Goal: Information Seeking & Learning: Learn about a topic

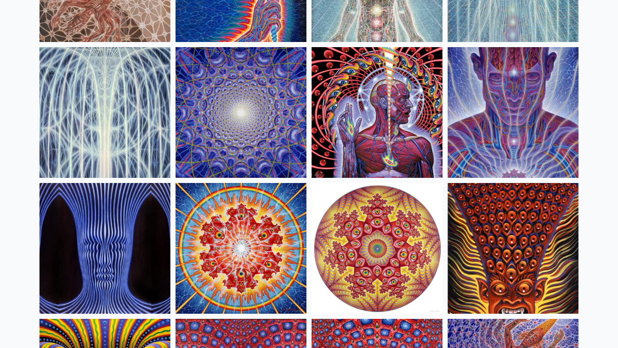
scroll to position [118, 0]
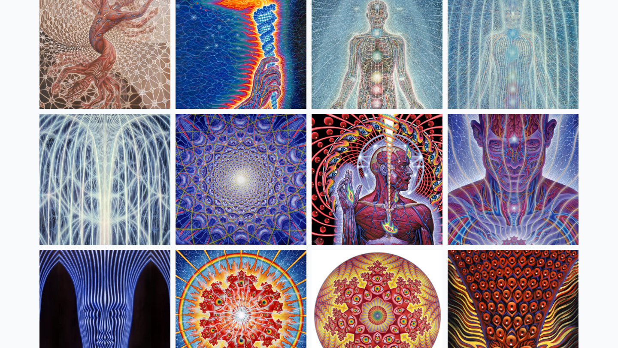
click at [513, 223] on img at bounding box center [512, 179] width 131 height 131
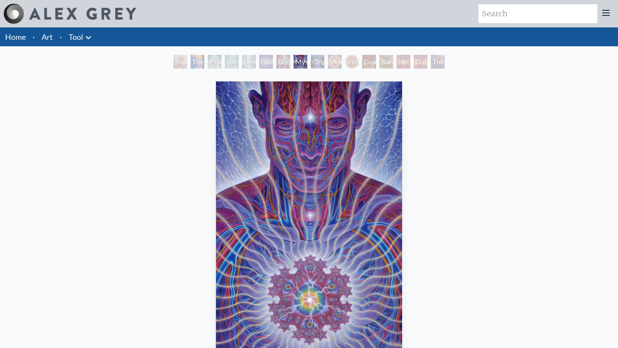
click at [319, 66] on div "Original Face" at bounding box center [318, 62] width 14 height 14
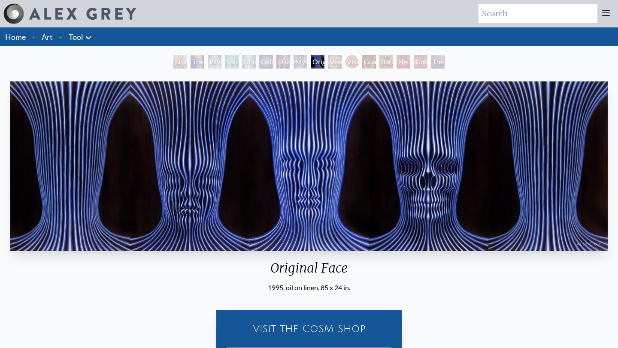
click at [302, 62] on div "Mystic Eye" at bounding box center [300, 62] width 14 height 14
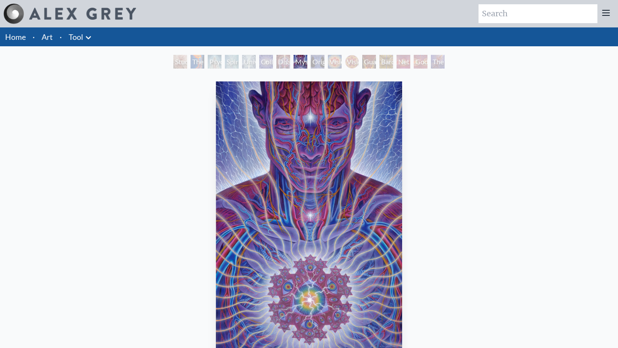
click at [285, 64] on div "Dissectional Art for Tool's Lateralus CD" at bounding box center [283, 62] width 14 height 14
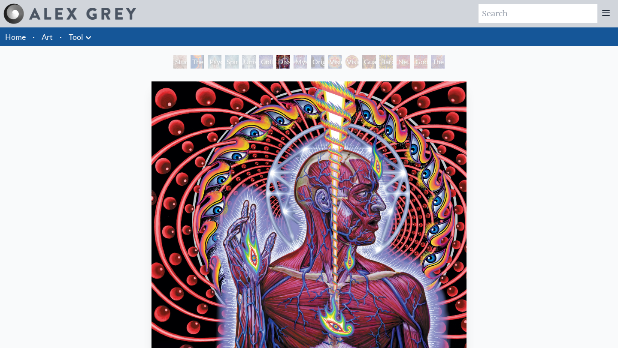
click at [177, 63] on div "Study for the Great Turn" at bounding box center [180, 62] width 14 height 14
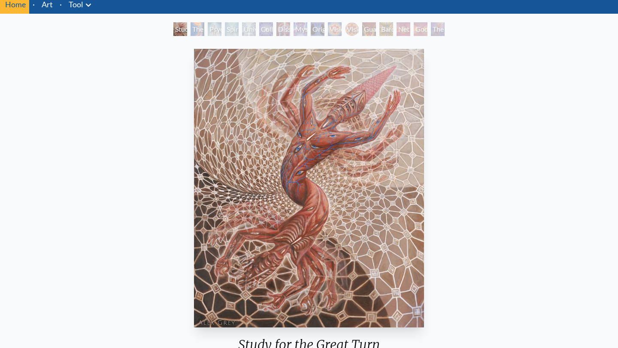
scroll to position [33, 0]
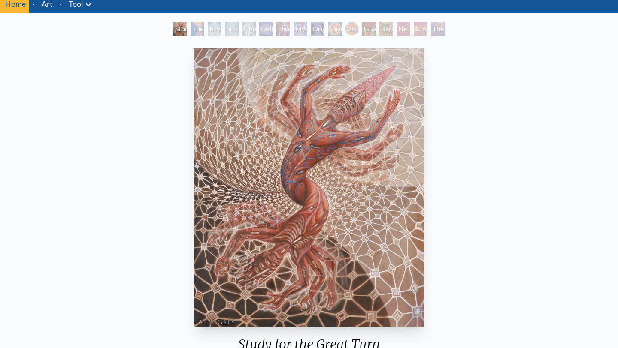
click at [197, 33] on div "The Torch" at bounding box center [197, 29] width 14 height 14
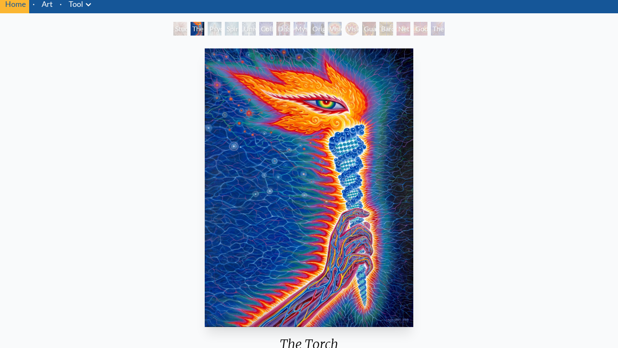
click at [225, 30] on div "Spiritual Energy System" at bounding box center [232, 29] width 14 height 14
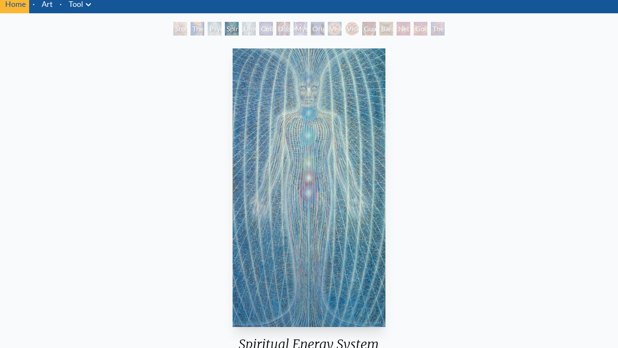
click at [211, 30] on div "Psychic Energy System" at bounding box center [215, 29] width 14 height 14
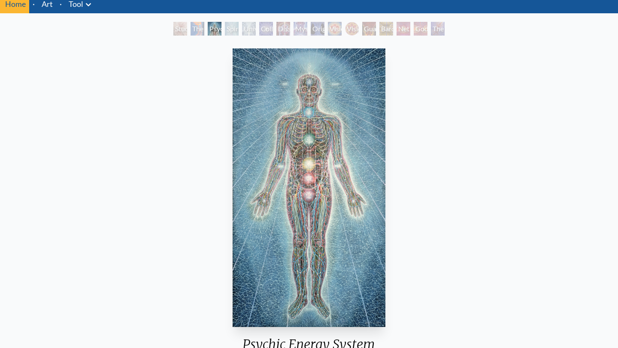
click at [256, 31] on div "Universal Mind Lattice" at bounding box center [249, 29] width 14 height 14
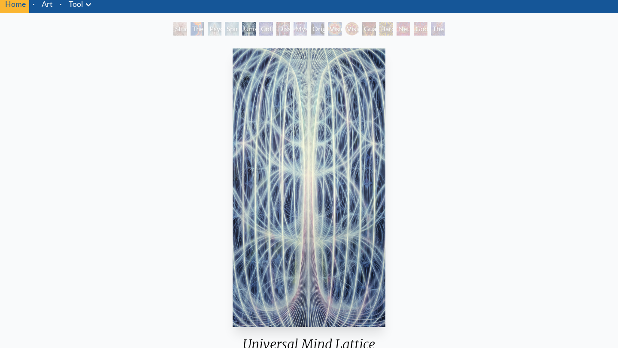
click at [266, 31] on div "Collective Vision" at bounding box center [266, 29] width 14 height 14
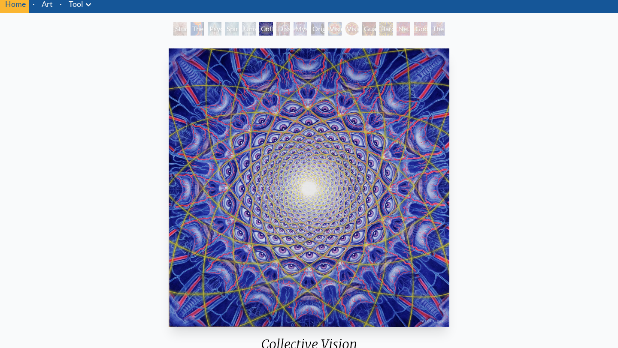
click at [290, 26] on div "Dissectional Art for Tool's Lateralus CD" at bounding box center [283, 29] width 14 height 14
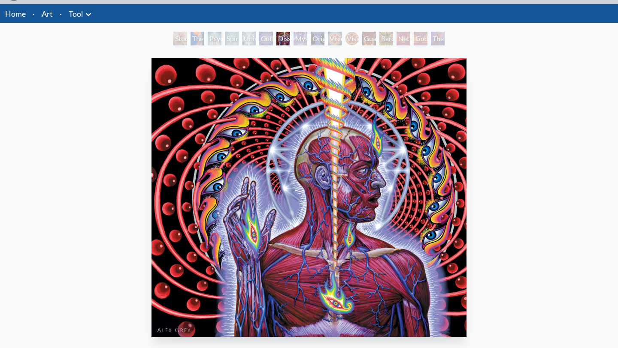
scroll to position [17, 0]
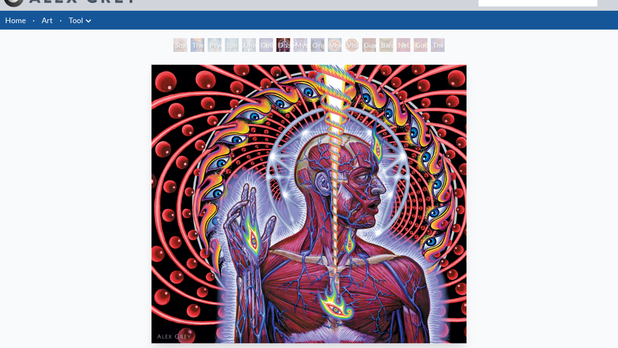
click at [299, 48] on div "Mystic Eye" at bounding box center [300, 45] width 14 height 14
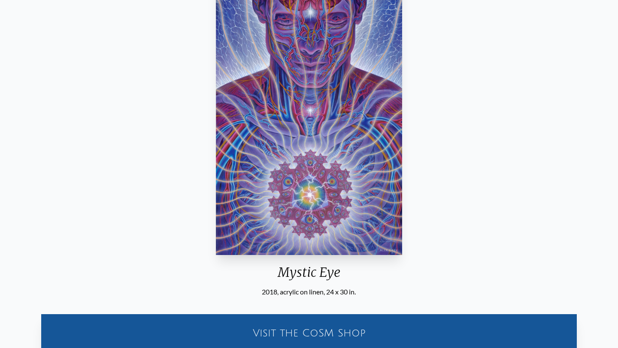
scroll to position [115, 0]
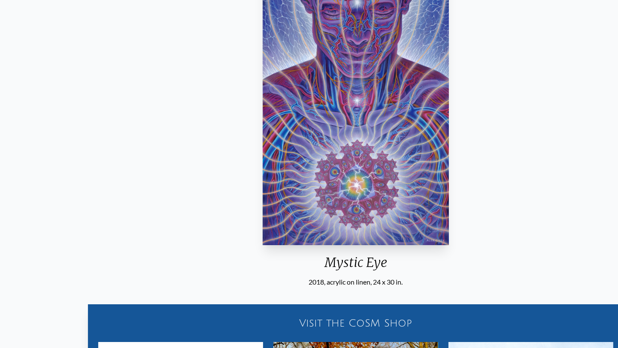
click at [302, 280] on div "Mystic Eye 2018, acrylic on linen, 24 x 30 in." at bounding box center [355, 125] width 193 height 324
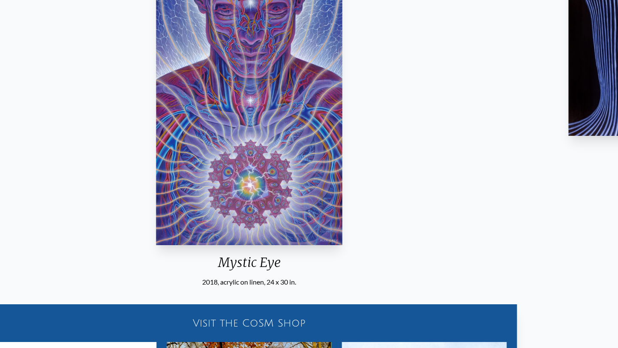
click at [269, 283] on div "2018, acrylic on linen, 24 x 30 in." at bounding box center [249, 282] width 193 height 10
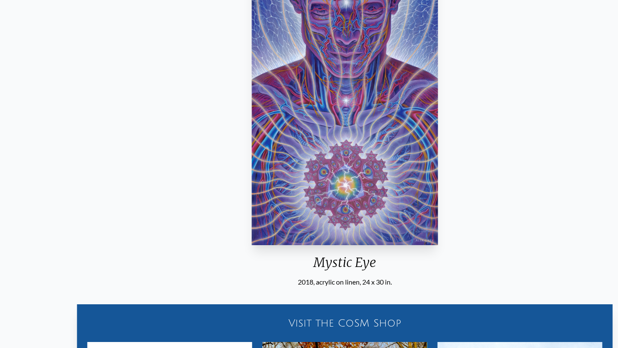
click at [299, 281] on div "2018, acrylic on linen, 24 x 30 in." at bounding box center [344, 282] width 193 height 10
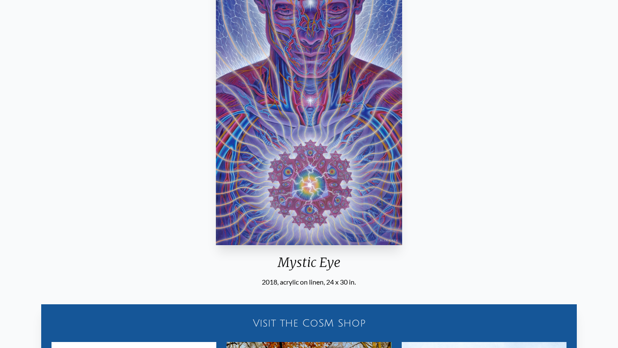
click at [298, 281] on div "2018, acrylic on linen, 24 x 30 in." at bounding box center [308, 282] width 193 height 10
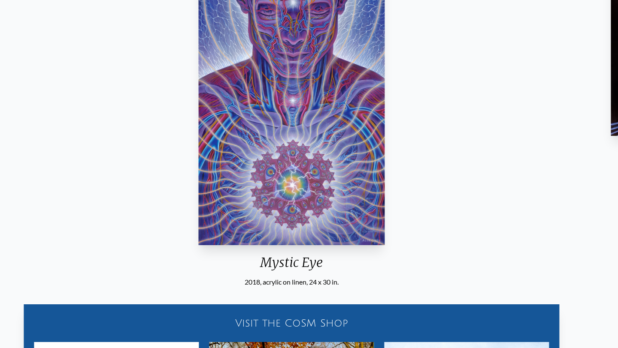
click at [280, 282] on div "2018, acrylic on linen, 24 x 30 in." at bounding box center [291, 282] width 193 height 10
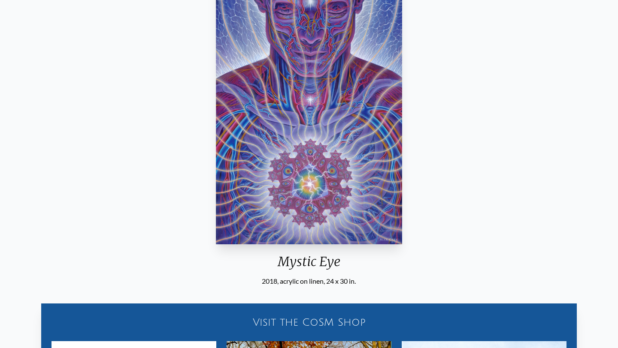
scroll to position [97, 0]
